Goal: Information Seeking & Learning: Learn about a topic

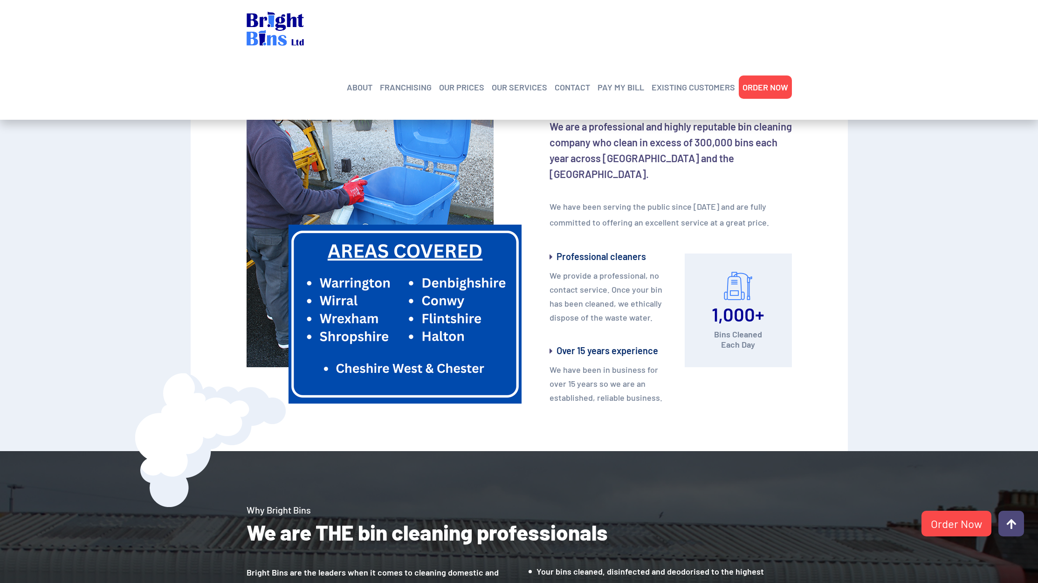
scroll to position [536, 0]
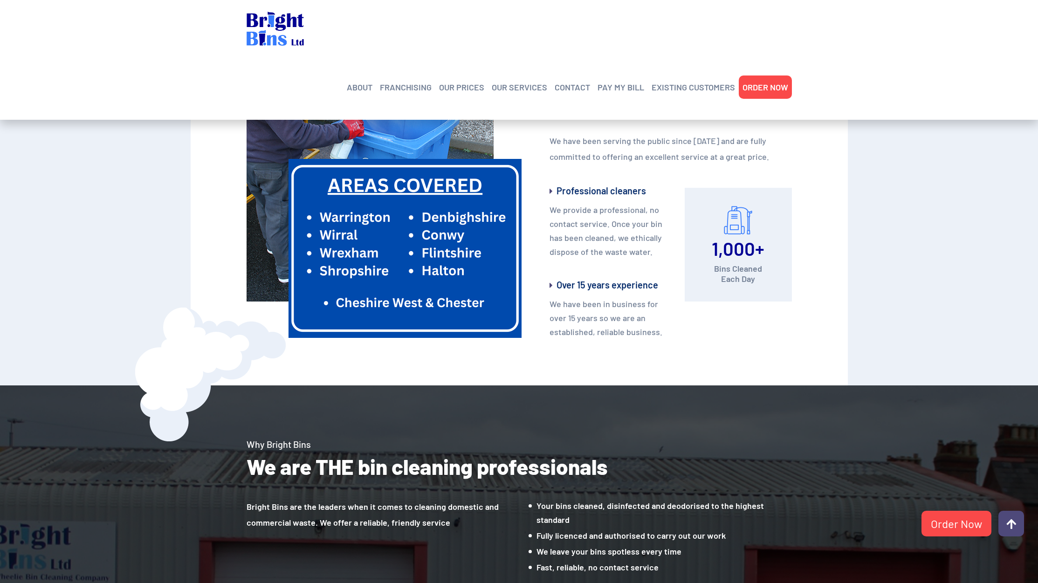
click at [736, 247] on span "1,000+" at bounding box center [738, 248] width 53 height 22
drag, startPoint x: 716, startPoint y: 293, endPoint x: 708, endPoint y: 302, distance: 12.2
click at [716, 293] on div "1,000+ Bins Cleaned Each Day" at bounding box center [738, 245] width 107 height 114
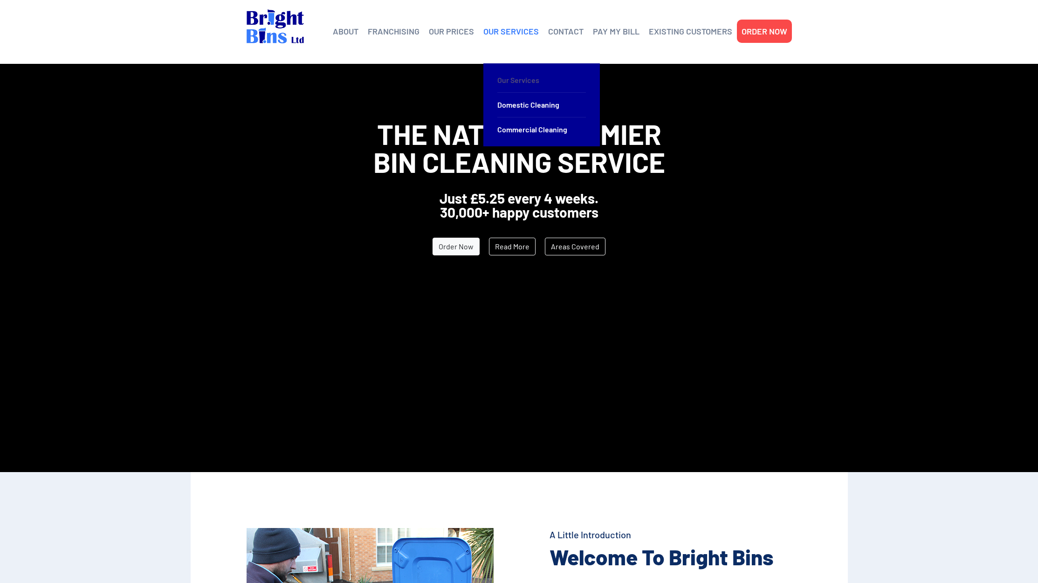
scroll to position [0, 0]
click at [516, 80] on link "Our Services" at bounding box center [541, 80] width 89 height 25
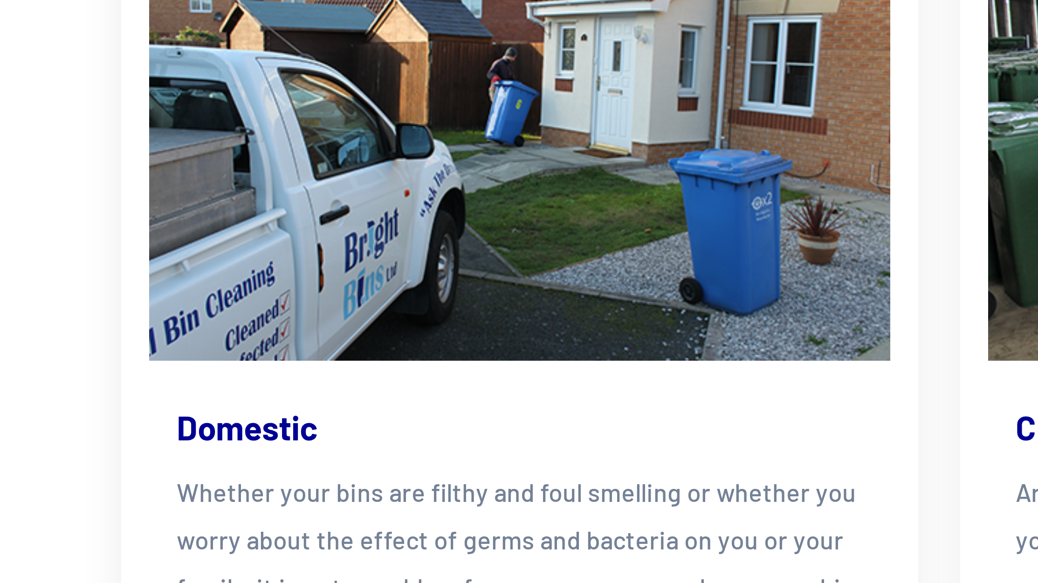
scroll to position [151, 0]
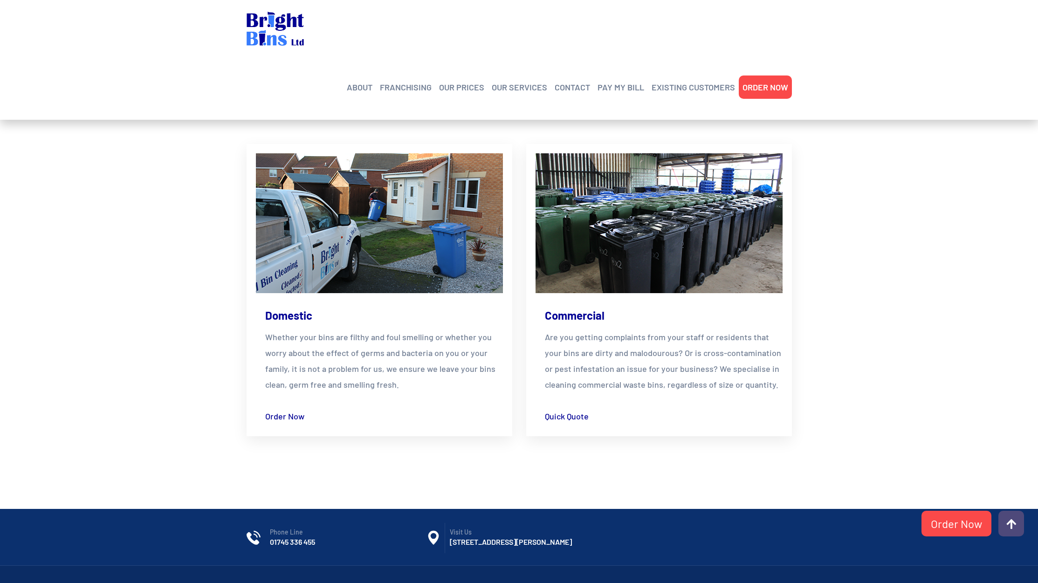
click at [246, 267] on div "Domestic Whether your bins are filthy and foul smelling or whether you worry ab…" at bounding box center [380, 297] width 280 height 306
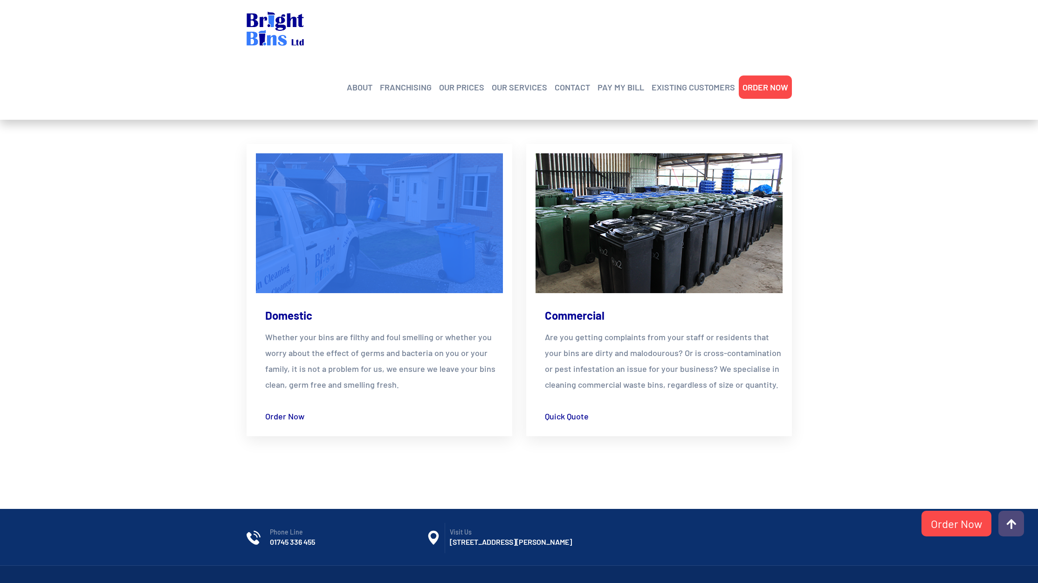
click at [288, 259] on img at bounding box center [379, 223] width 272 height 154
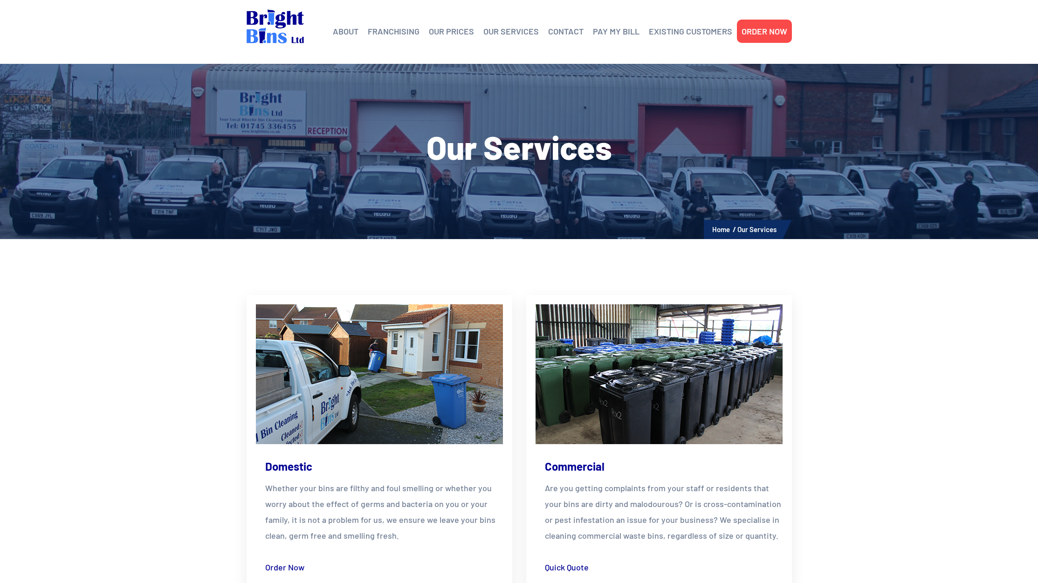
scroll to position [0, 0]
click at [329, 33] on div "ABOUT Helping the Environment Franchising Bright Bins Frequently Asked Question…" at bounding box center [519, 32] width 545 height 64
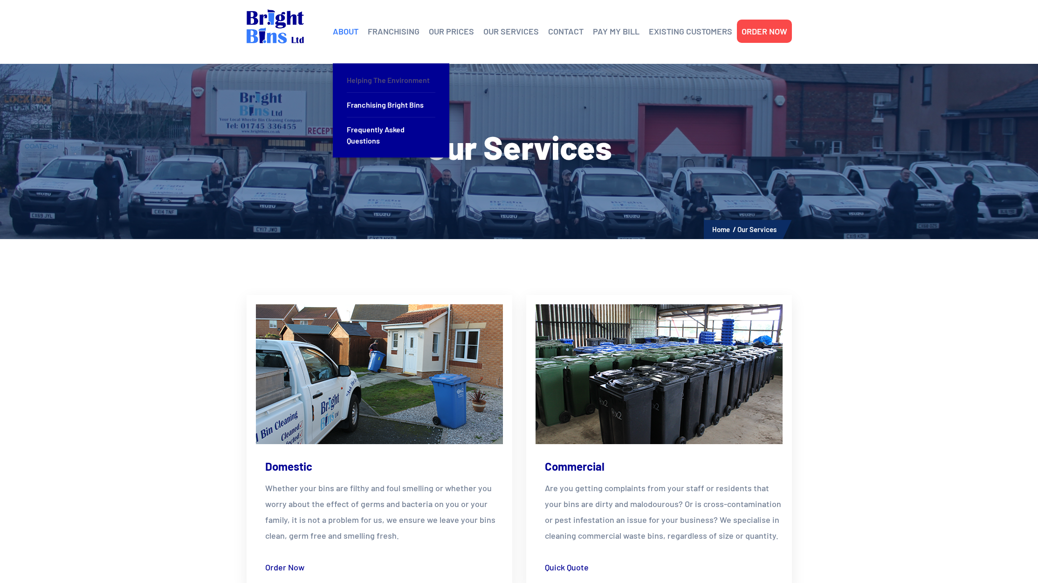
click at [350, 79] on link "Helping the Environment" at bounding box center [391, 80] width 89 height 25
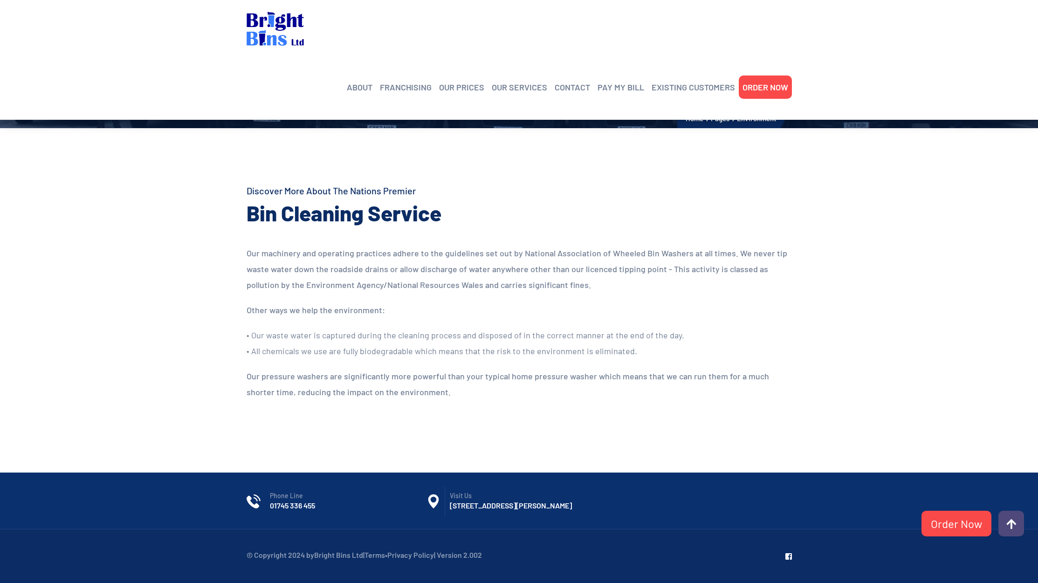
scroll to position [121, 0]
click at [452, 80] on link "OUR PRICES" at bounding box center [461, 87] width 45 height 14
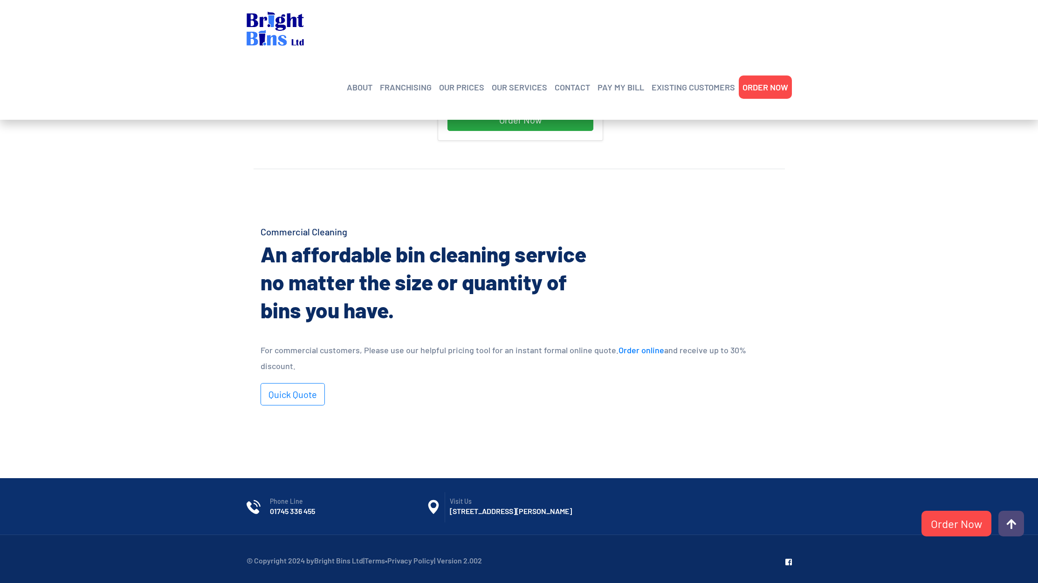
scroll to position [440, 0]
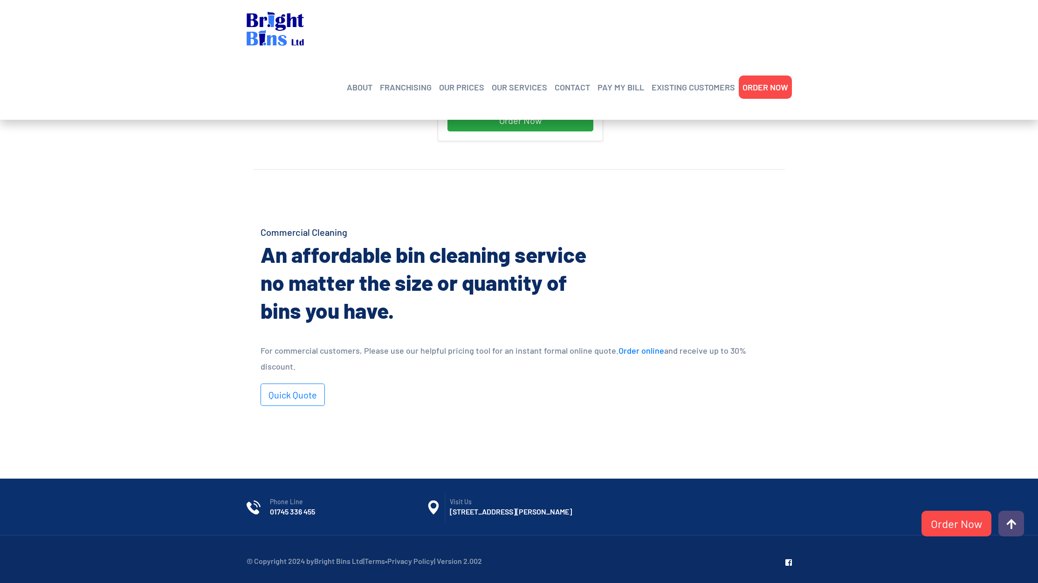
click at [459, 508] on h6 "[STREET_ADDRESS][PERSON_NAME]" at bounding box center [528, 512] width 157 height 10
click at [456, 507] on h6 "[STREET_ADDRESS][PERSON_NAME]" at bounding box center [528, 512] width 157 height 10
click at [608, 520] on div "Phone Line [PHONE_NUMBER] Visit Us [STREET_ADDRESS][PERSON_NAME]" at bounding box center [519, 507] width 545 height 57
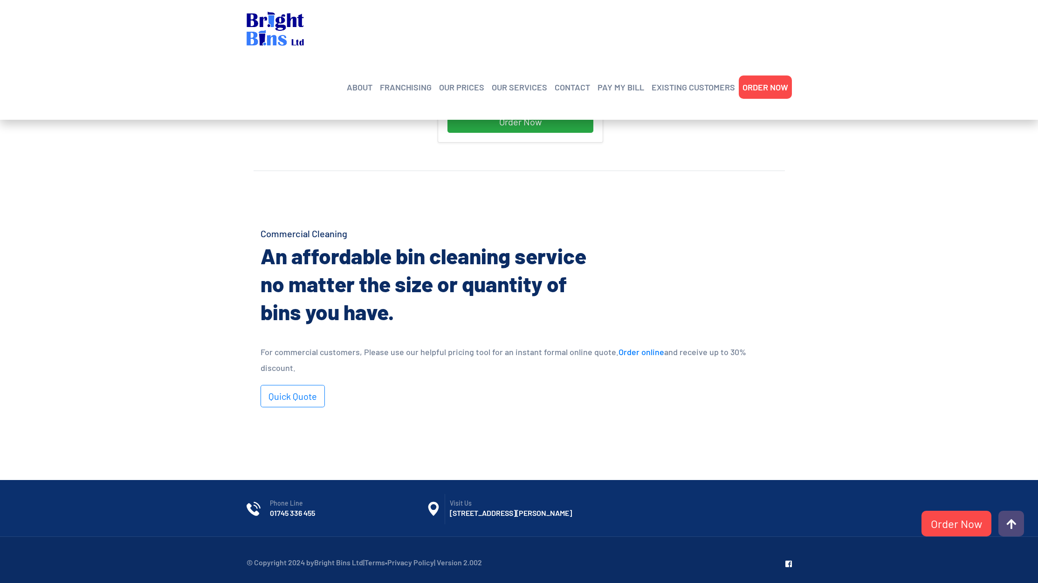
scroll to position [440, 0]
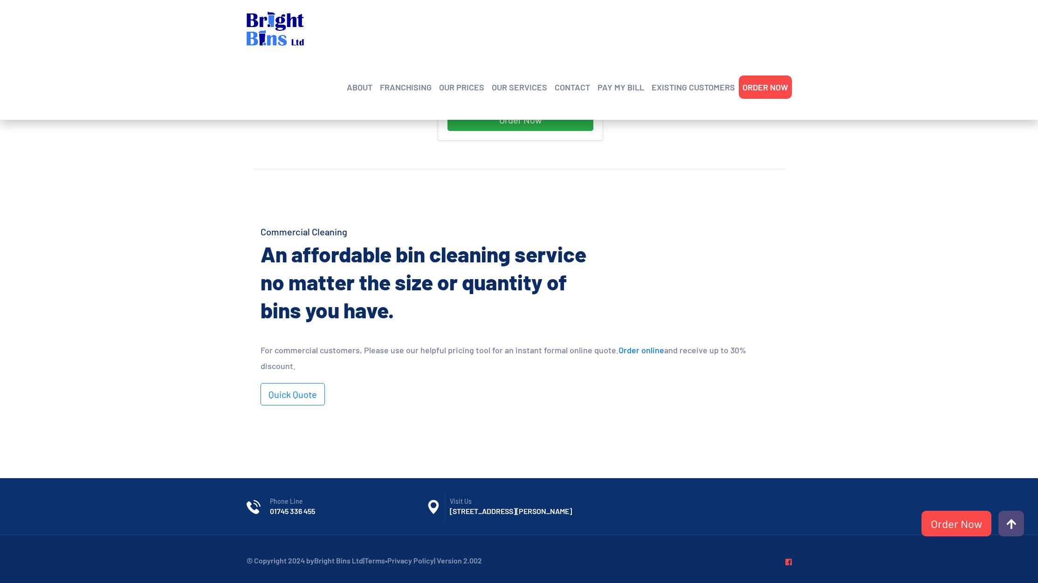
click at [786, 558] on icon at bounding box center [788, 561] width 7 height 7
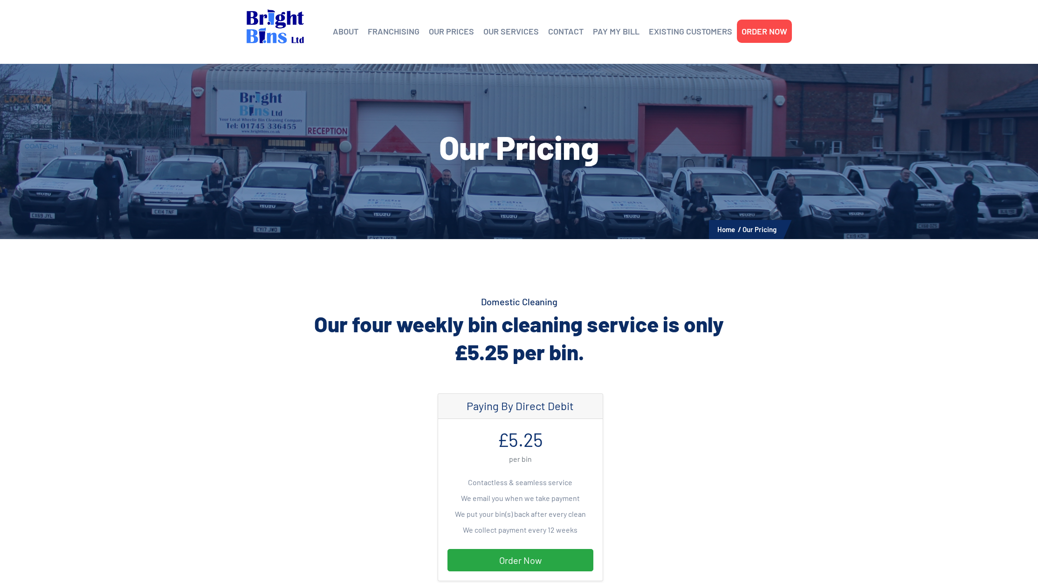
scroll to position [0, 1]
click at [466, 30] on link "OUR PRICES" at bounding box center [451, 31] width 45 height 14
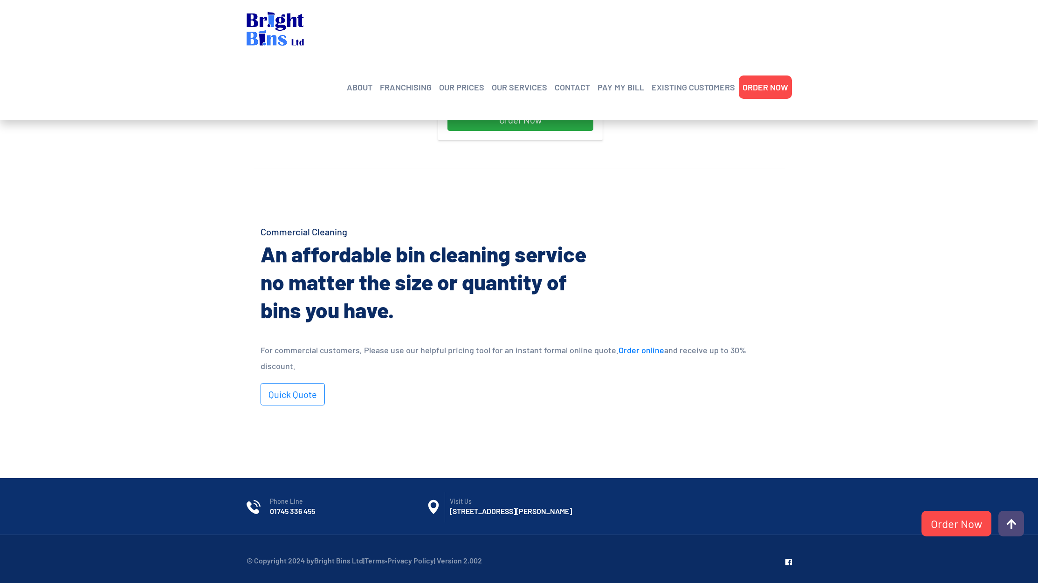
scroll to position [440, 0]
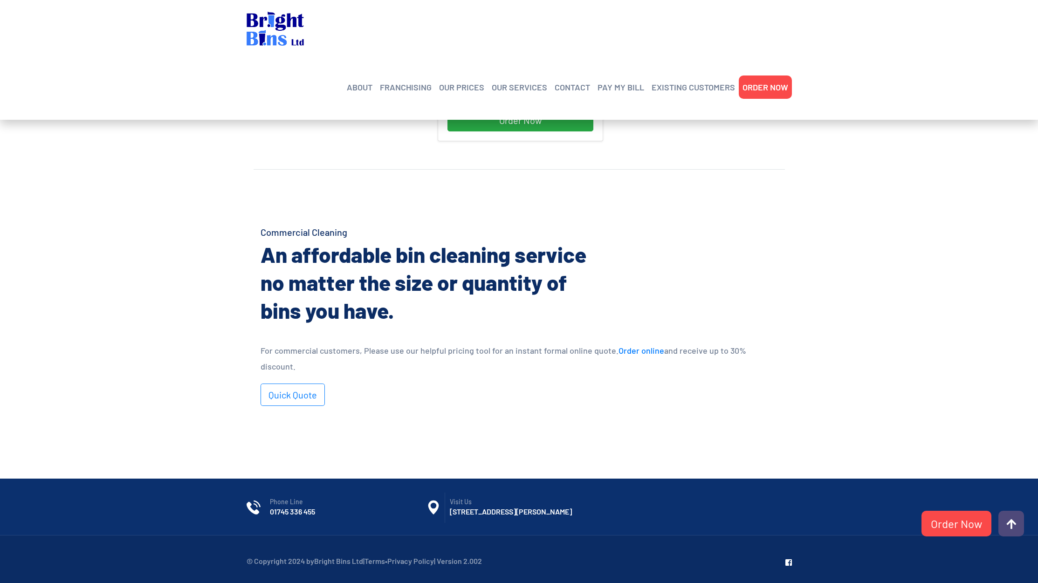
click at [469, 507] on h6 "[STREET_ADDRESS][PERSON_NAME]" at bounding box center [528, 512] width 157 height 10
click at [447, 498] on li "Visit Us [STREET_ADDRESS][PERSON_NAME]" at bounding box center [516, 507] width 180 height 20
drag, startPoint x: 450, startPoint y: 496, endPoint x: 562, endPoint y: 507, distance: 113.3
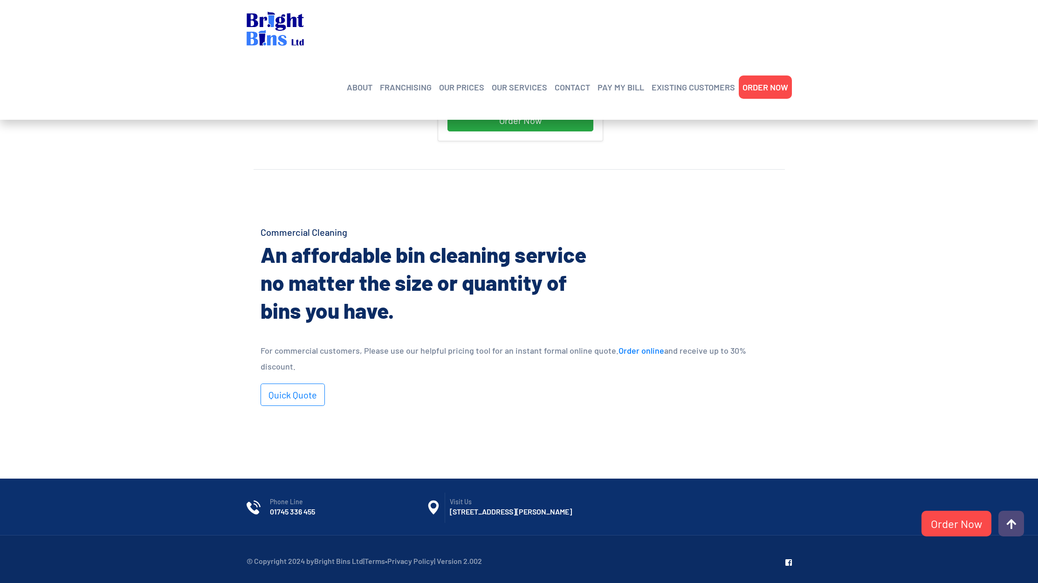
click at [562, 507] on h6 "[STREET_ADDRESS][PERSON_NAME]" at bounding box center [528, 512] width 157 height 10
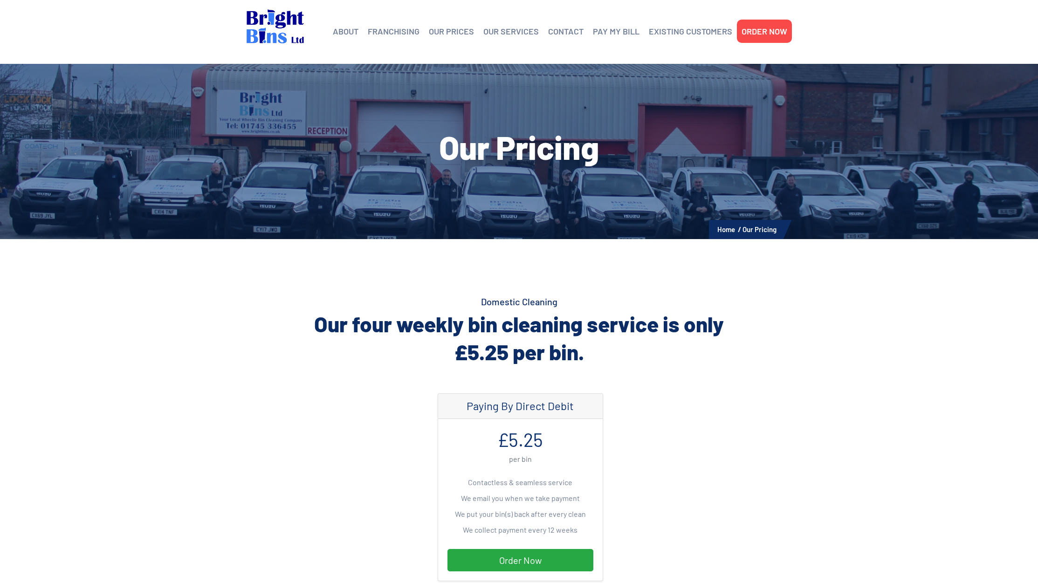
scroll to position [0, 0]
click at [677, 0] on ul "ABOUT Helping the Environment Franchising Bright Bins Frequently Asked Question…" at bounding box center [560, 32] width 464 height 64
